Goal: Obtain resource: Obtain resource

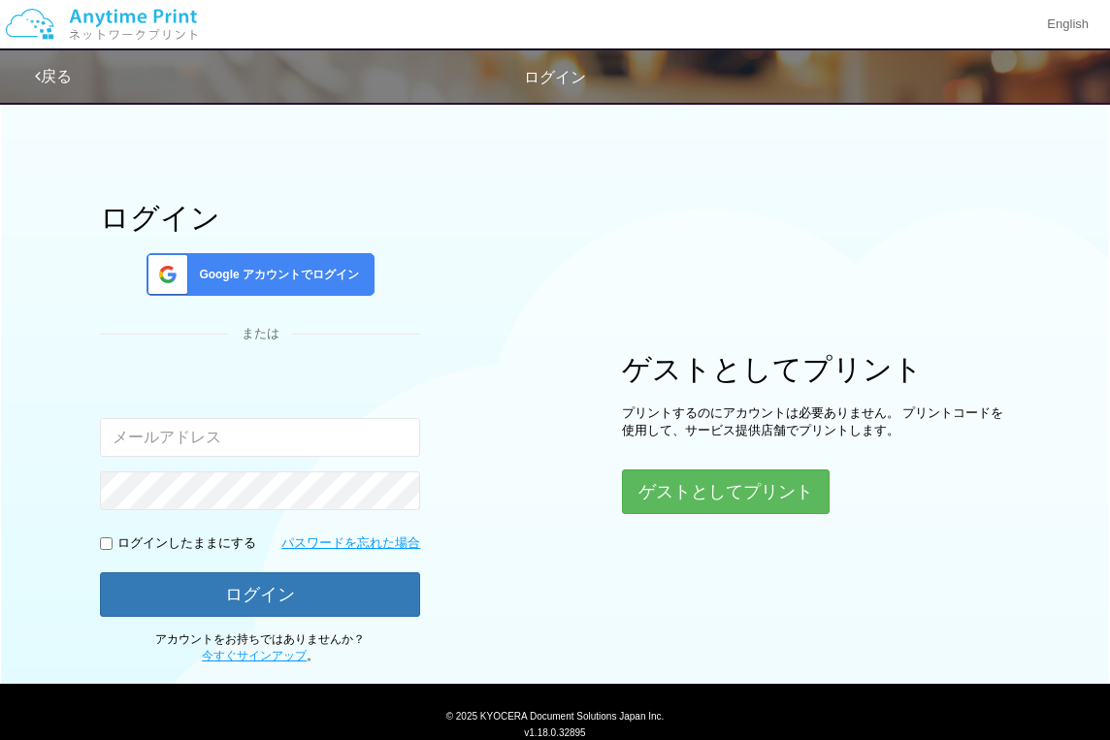
click at [354, 265] on div "Google アカウントでログイン" at bounding box center [260, 274] width 228 height 43
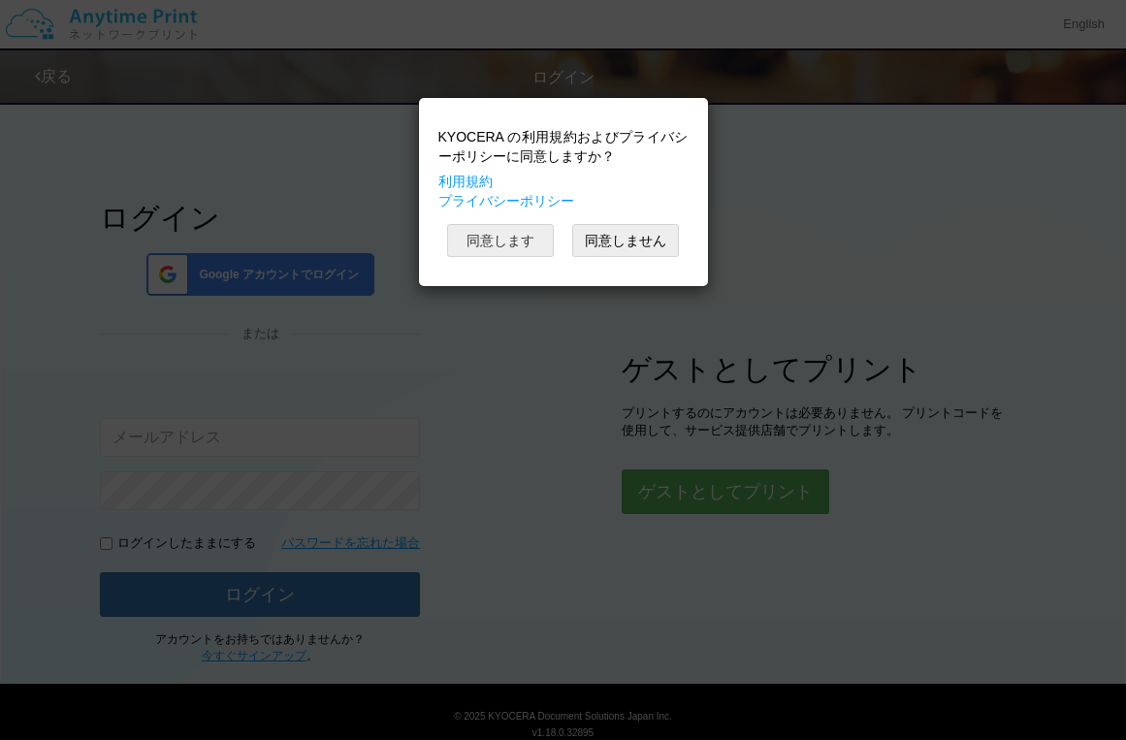
click at [505, 243] on button "同意します" at bounding box center [500, 240] width 107 height 33
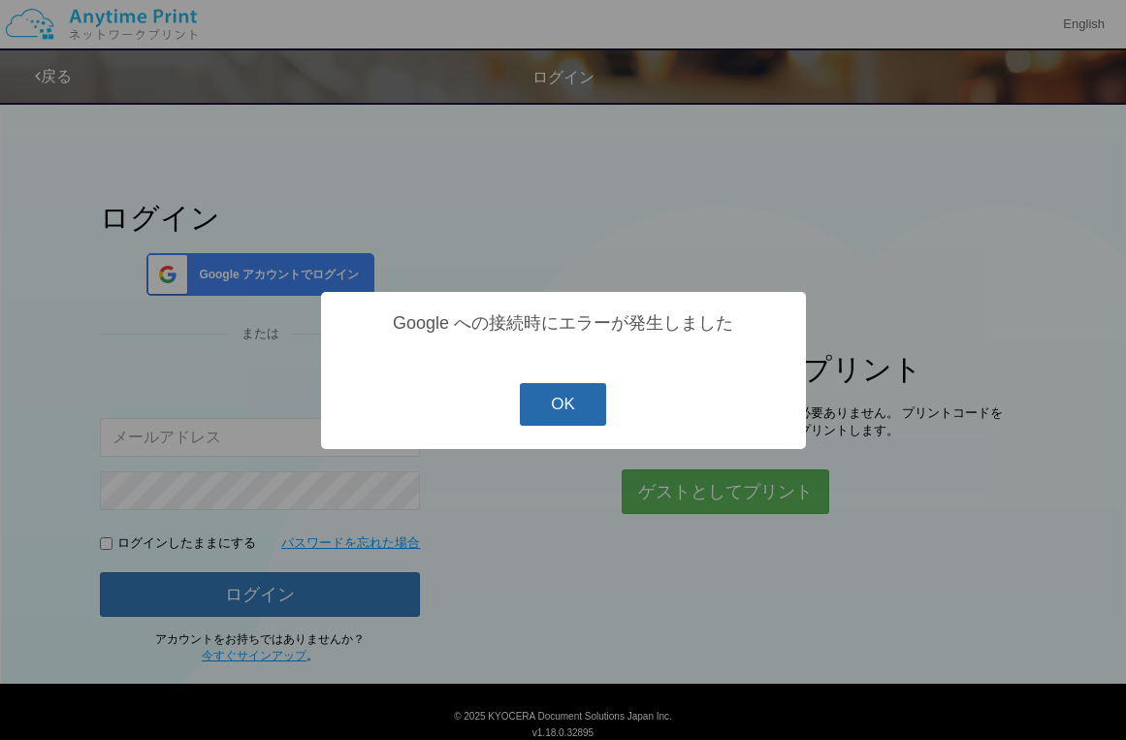
click at [546, 405] on button "OK" at bounding box center [563, 404] width 86 height 43
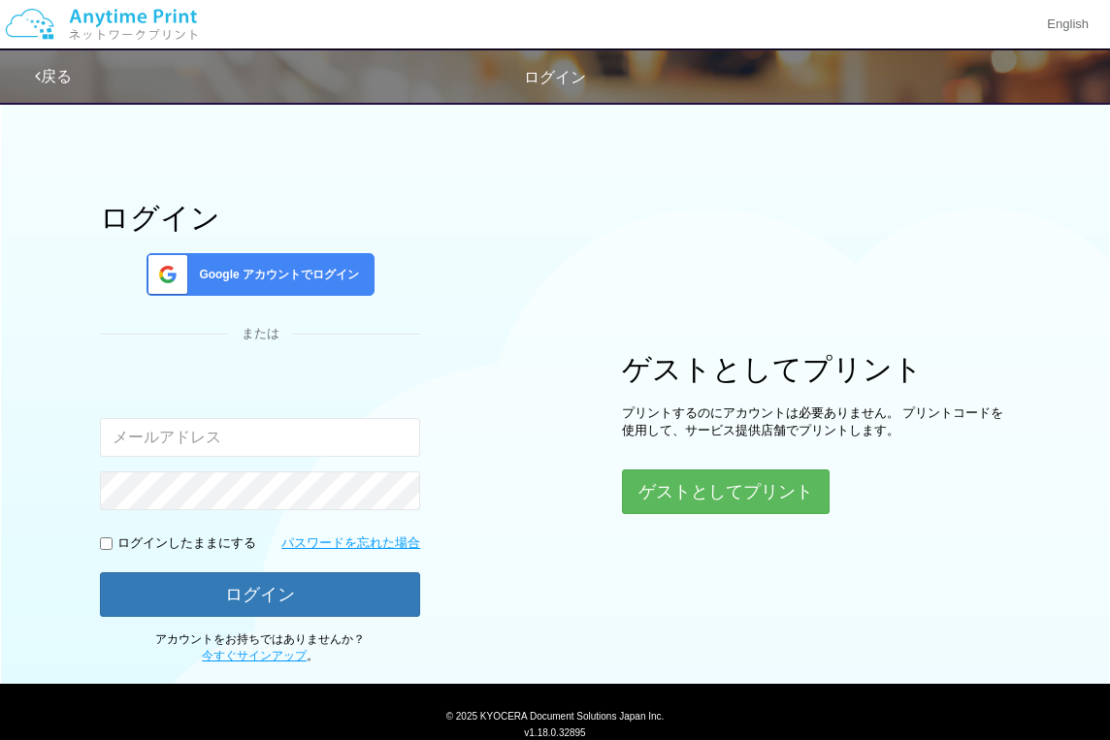
click at [342, 263] on div "Google アカウントでログイン" at bounding box center [260, 274] width 228 height 43
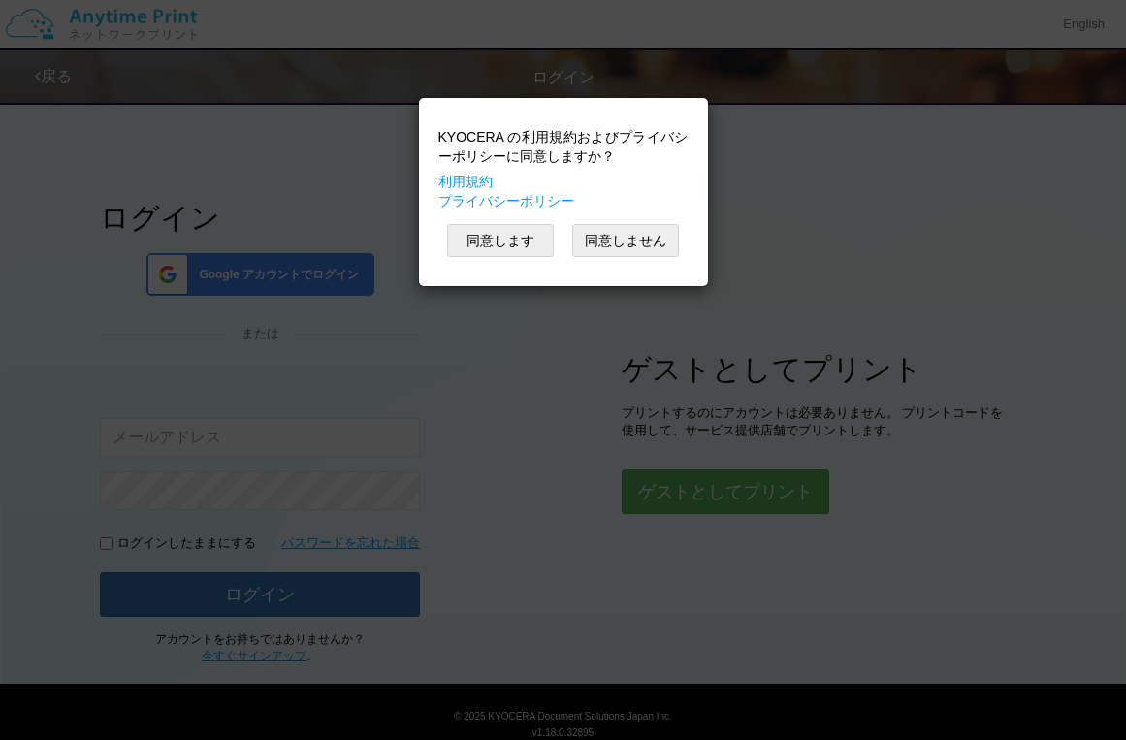
click at [494, 262] on div "KYOCERA の利用規約およびプライバシーポリシーに同意しますか？ 利用規約 プライバシーポリシー 同意します 同意しません" at bounding box center [564, 192] width 270 height 169
click at [505, 237] on button "同意します" at bounding box center [500, 240] width 107 height 33
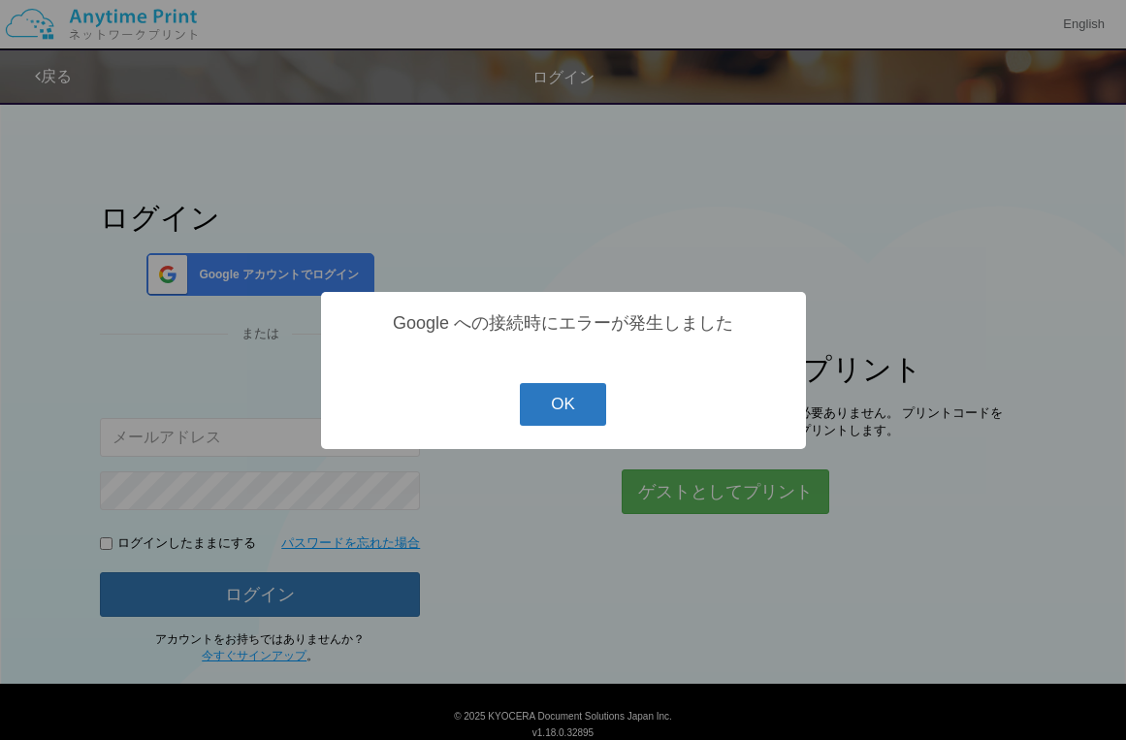
click at [574, 391] on button "OK" at bounding box center [563, 404] width 86 height 43
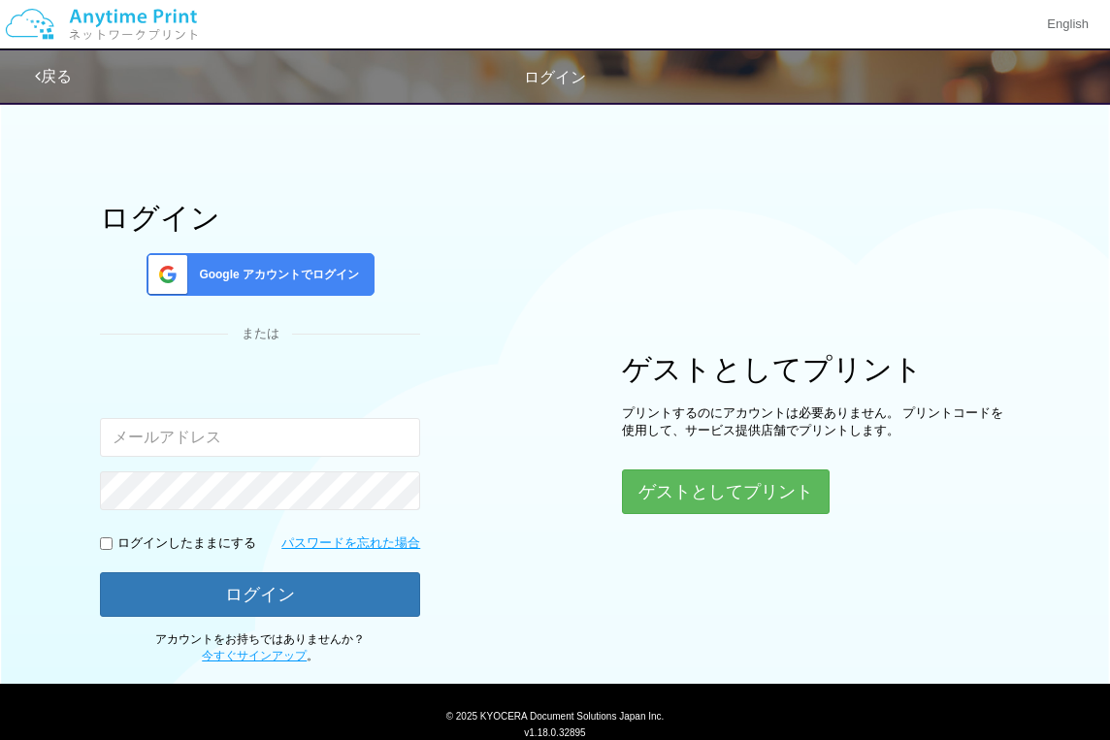
scroll to position [64, 0]
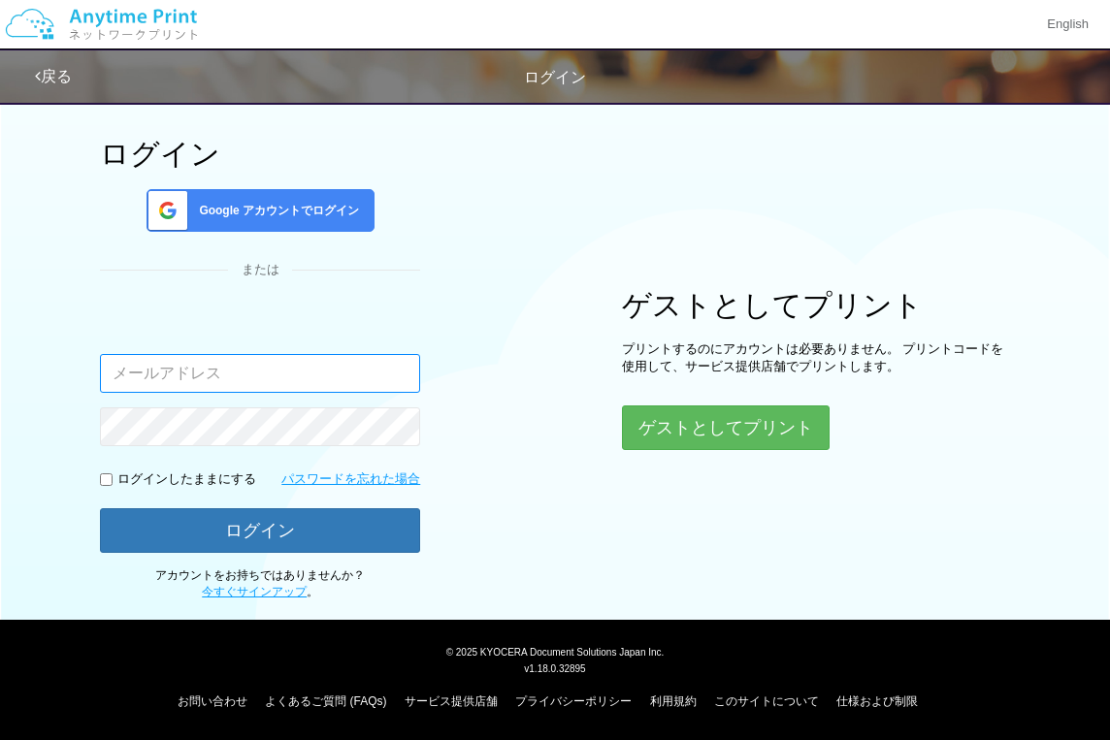
click at [369, 362] on input "email" at bounding box center [260, 373] width 320 height 39
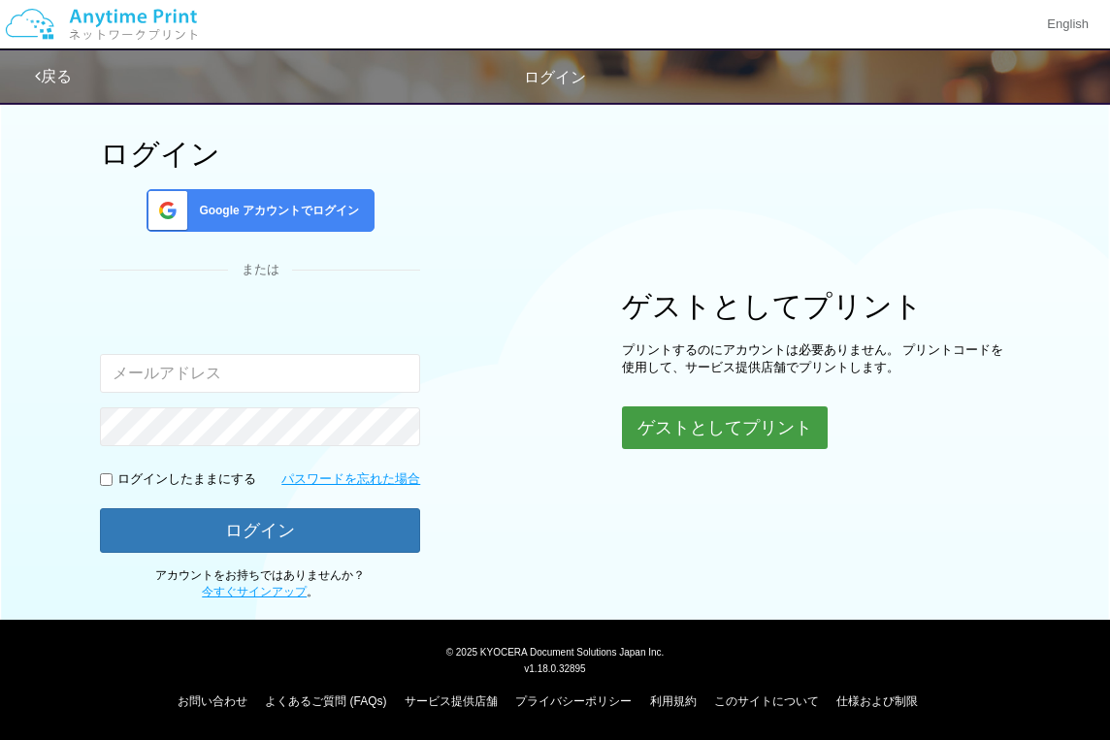
click at [668, 420] on button "ゲストとしてプリント" at bounding box center [725, 427] width 206 height 43
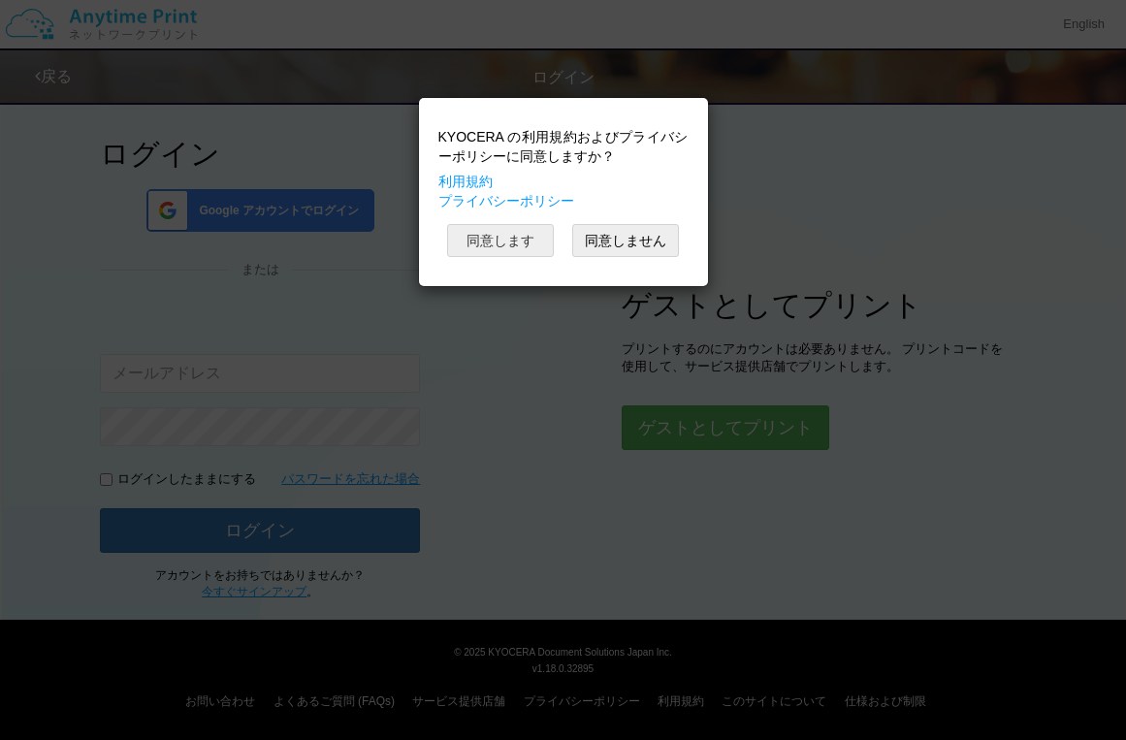
click at [527, 234] on button "同意します" at bounding box center [500, 240] width 107 height 33
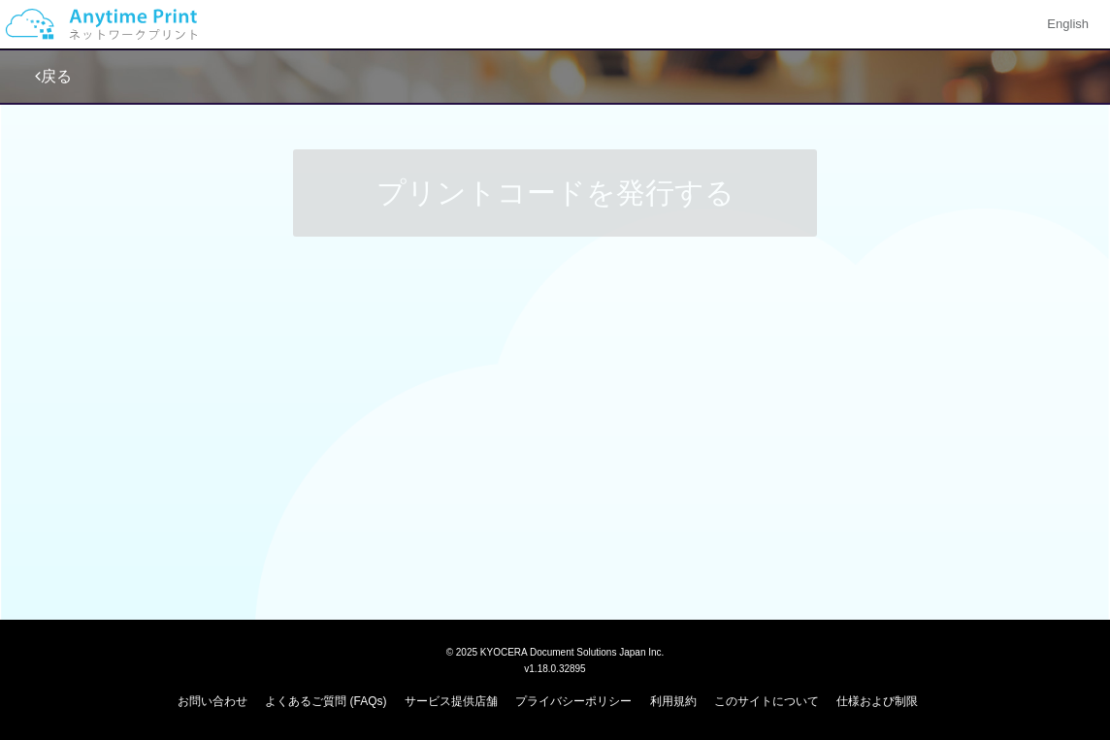
scroll to position [0, 0]
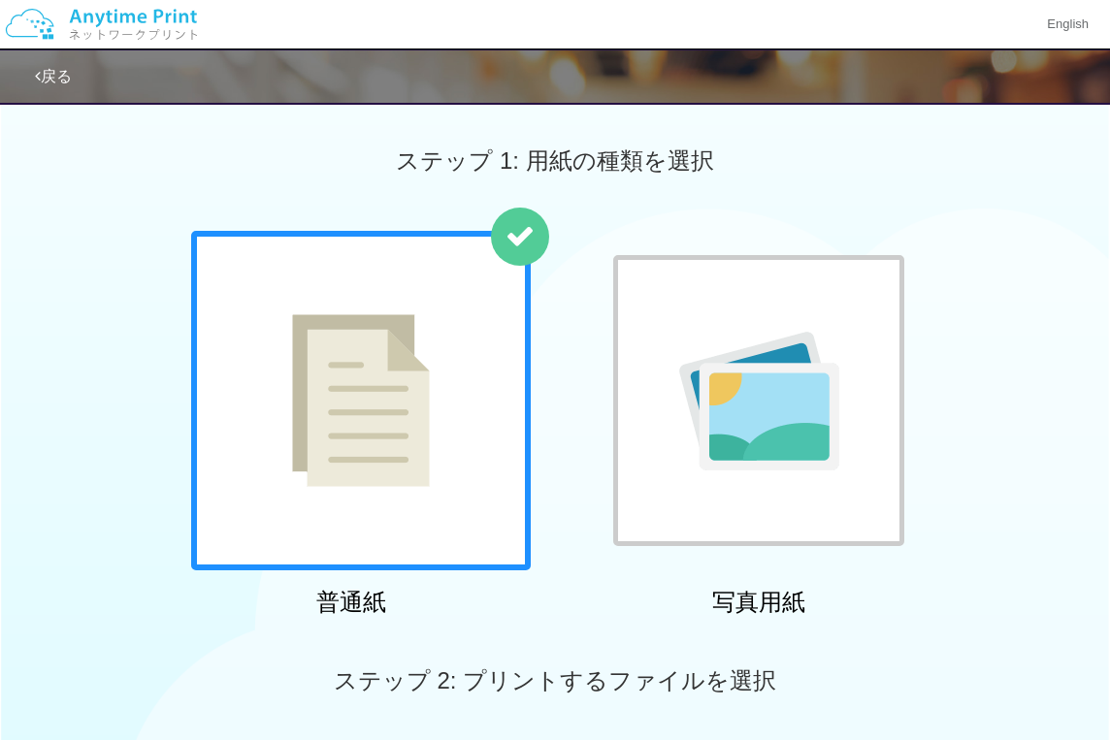
click at [376, 346] on div at bounding box center [361, 401] width 340 height 340
click at [420, 317] on img at bounding box center [361, 400] width 138 height 173
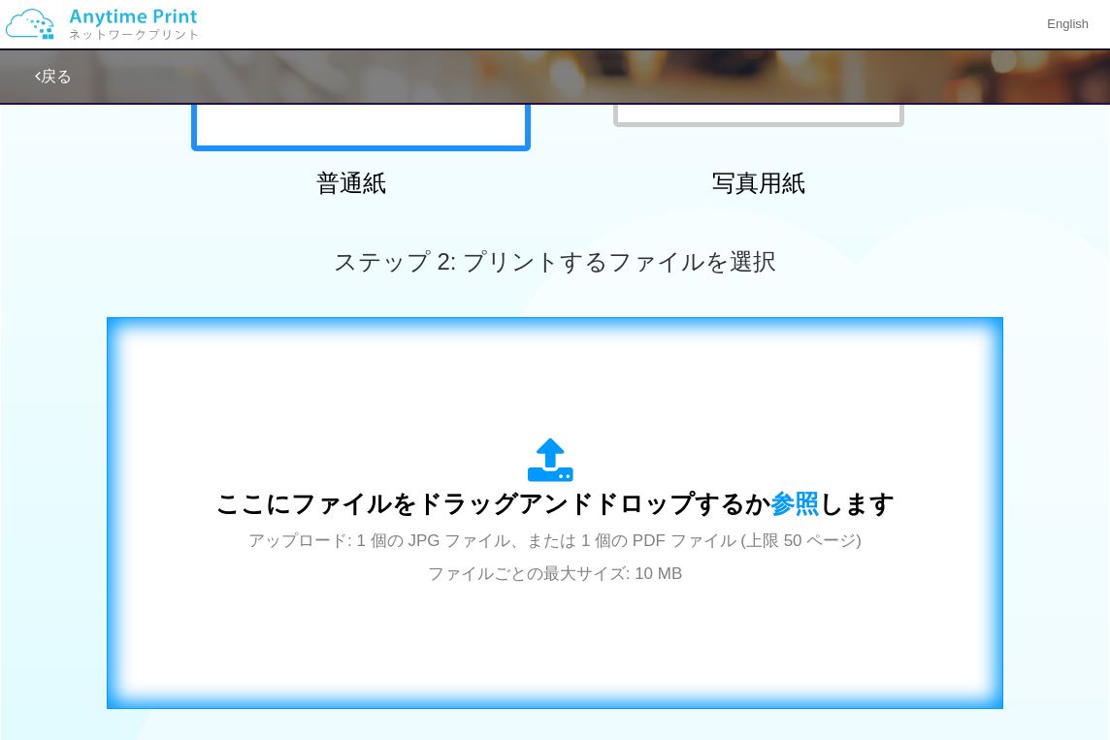
click at [558, 443] on icon at bounding box center [555, 461] width 54 height 49
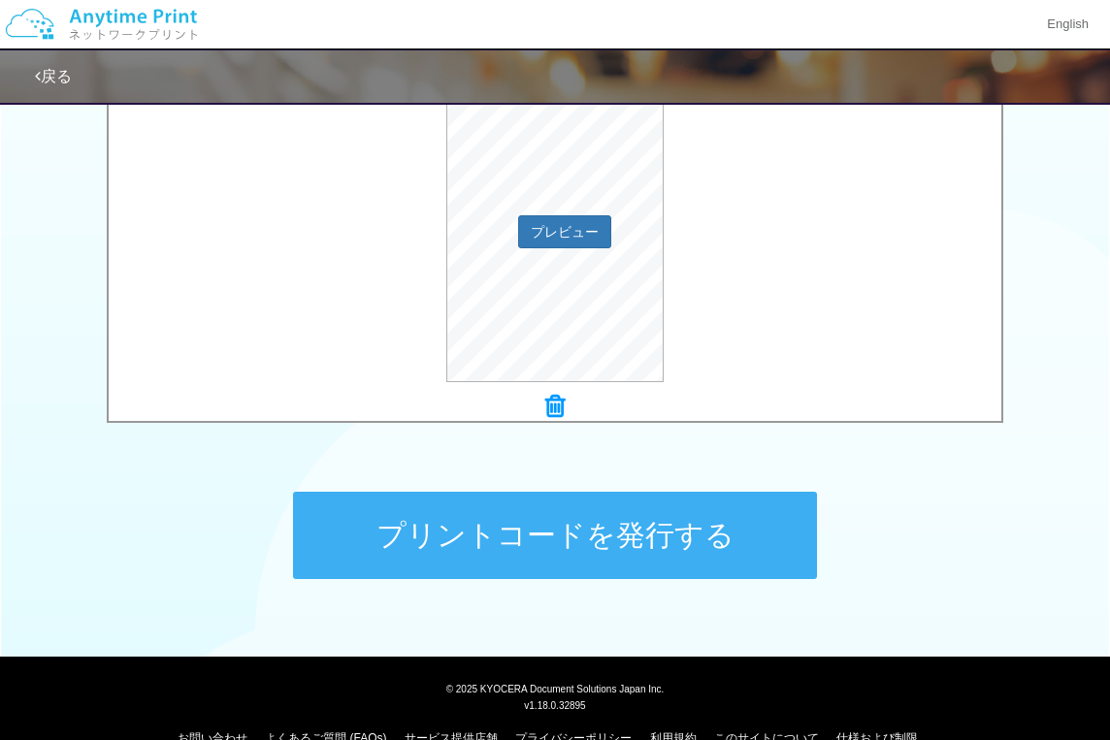
scroll to position [735, 0]
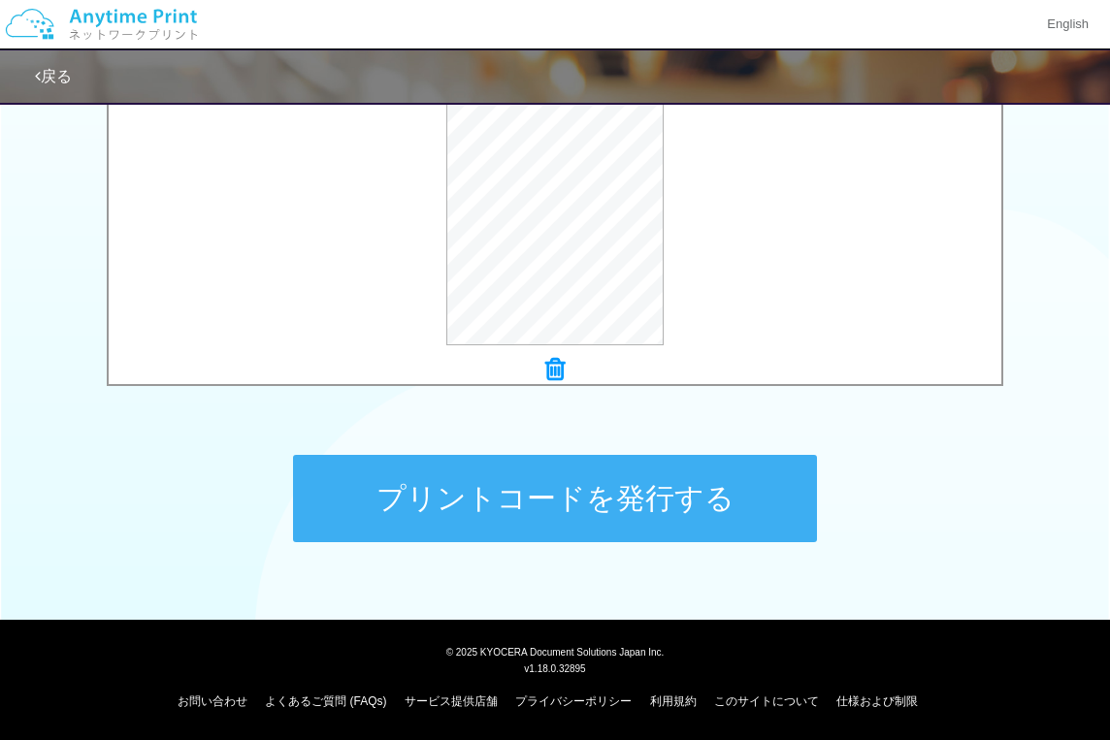
click at [647, 506] on button "プリントコードを発行する" at bounding box center [555, 498] width 524 height 87
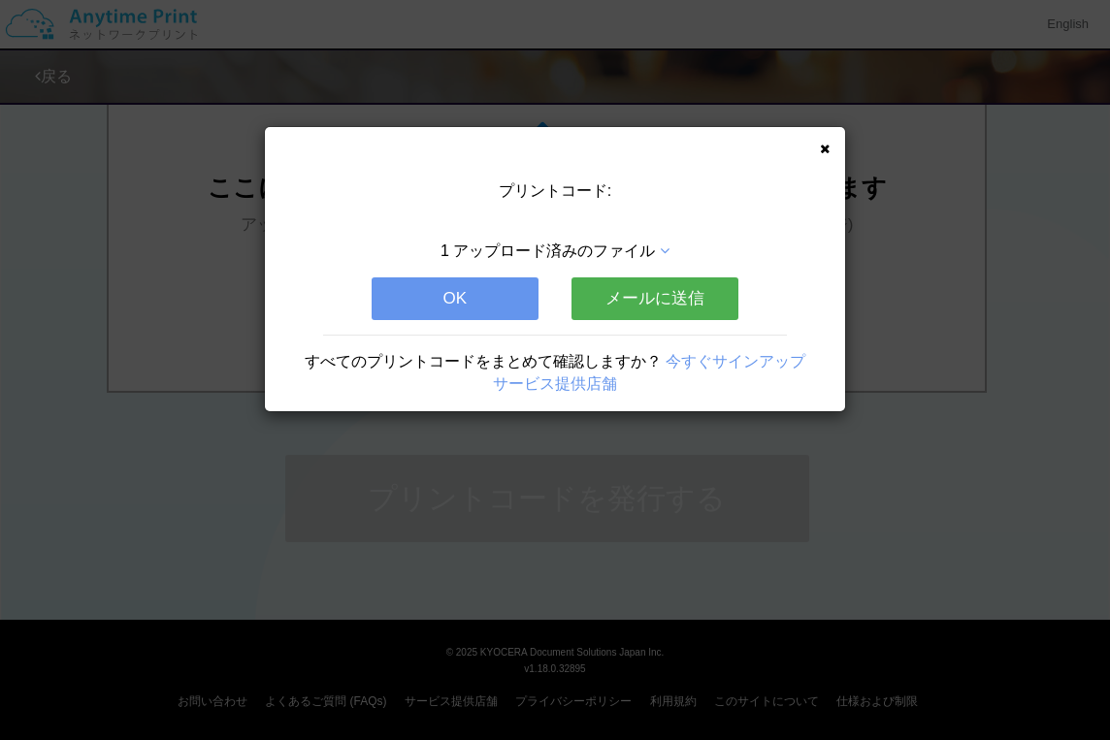
scroll to position [0, 0]
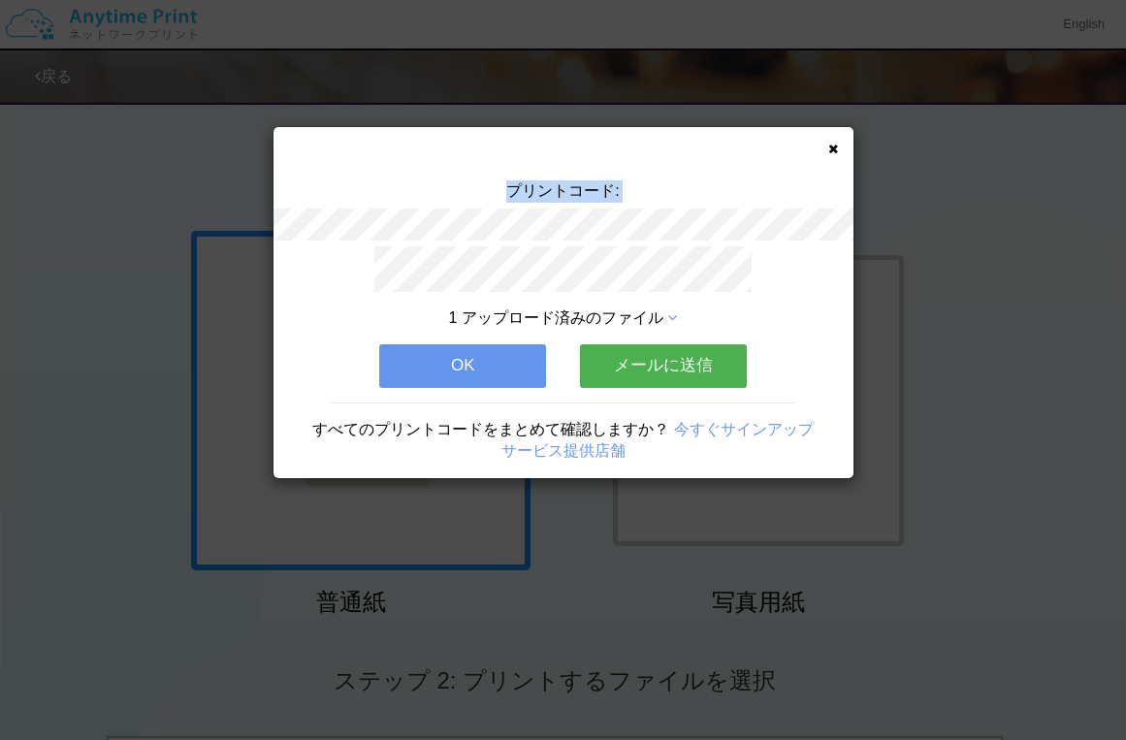
click at [668, 219] on div "プリントコード:" at bounding box center [564, 213] width 580 height 66
copy div "プリントコード:"
click at [698, 367] on button "メールに送信" at bounding box center [663, 365] width 167 height 43
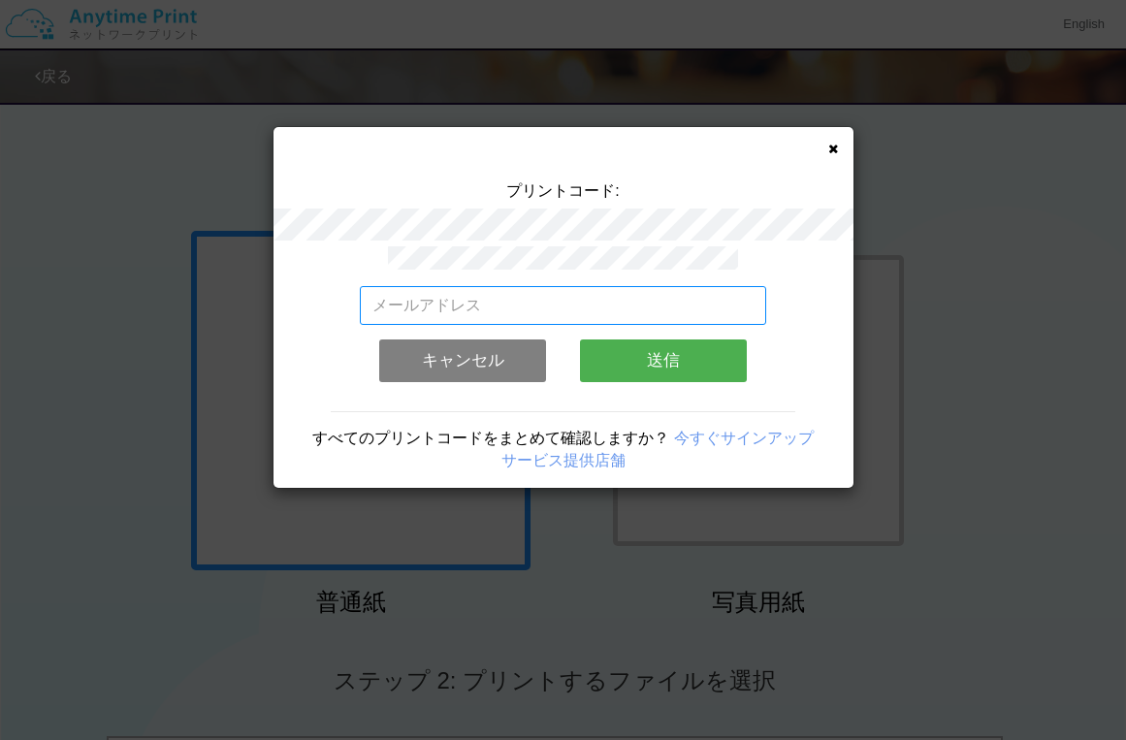
click at [596, 302] on input "email" at bounding box center [563, 305] width 406 height 39
type input "[EMAIL_ADDRESS][DOMAIN_NAME]"
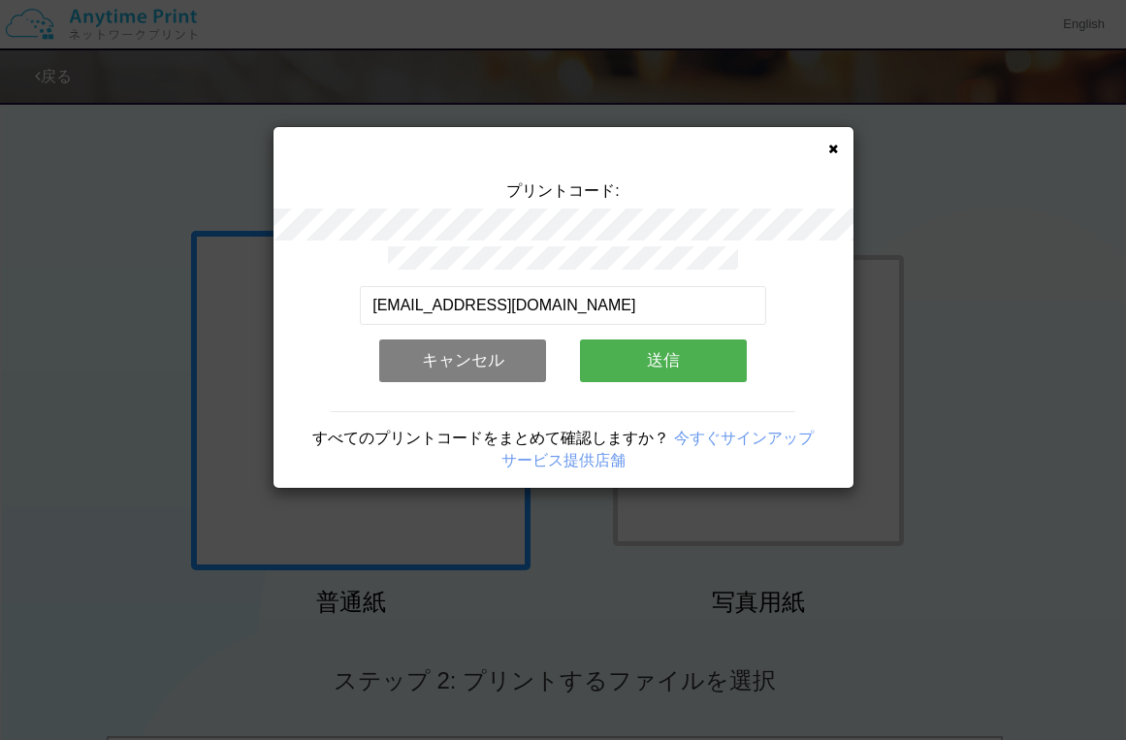
click at [634, 352] on button "送信" at bounding box center [663, 361] width 167 height 43
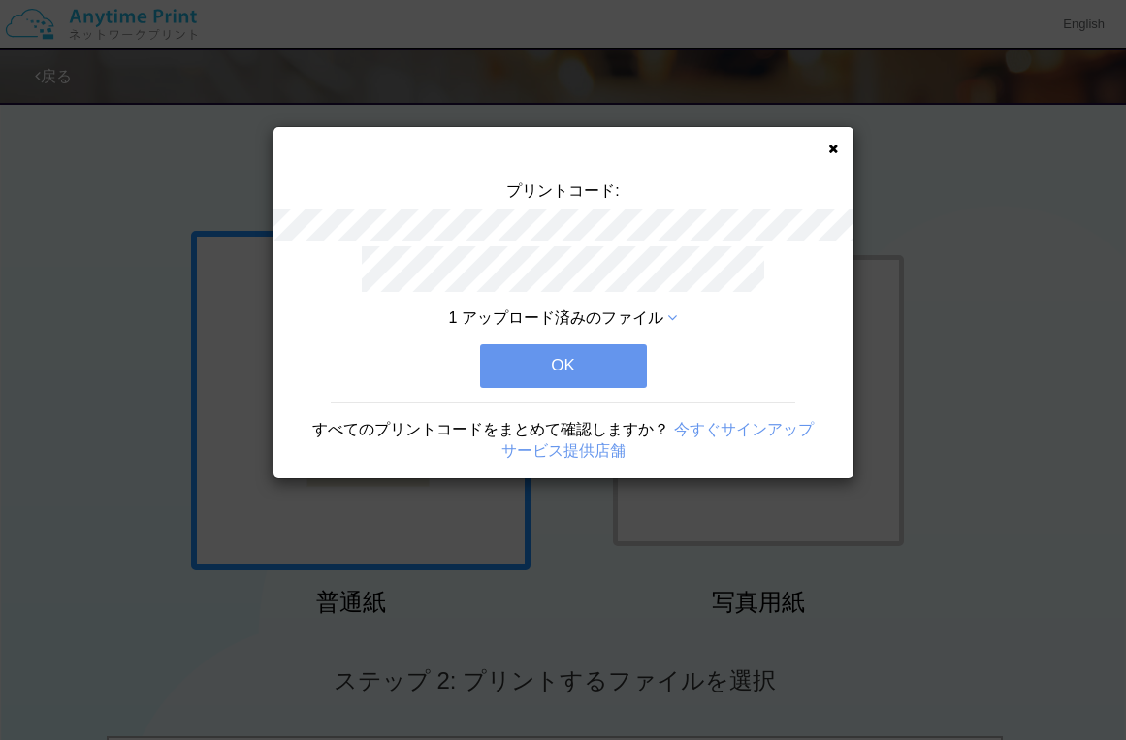
click at [634, 352] on button "OK" at bounding box center [563, 365] width 167 height 43
